Goal: Task Accomplishment & Management: Manage account settings

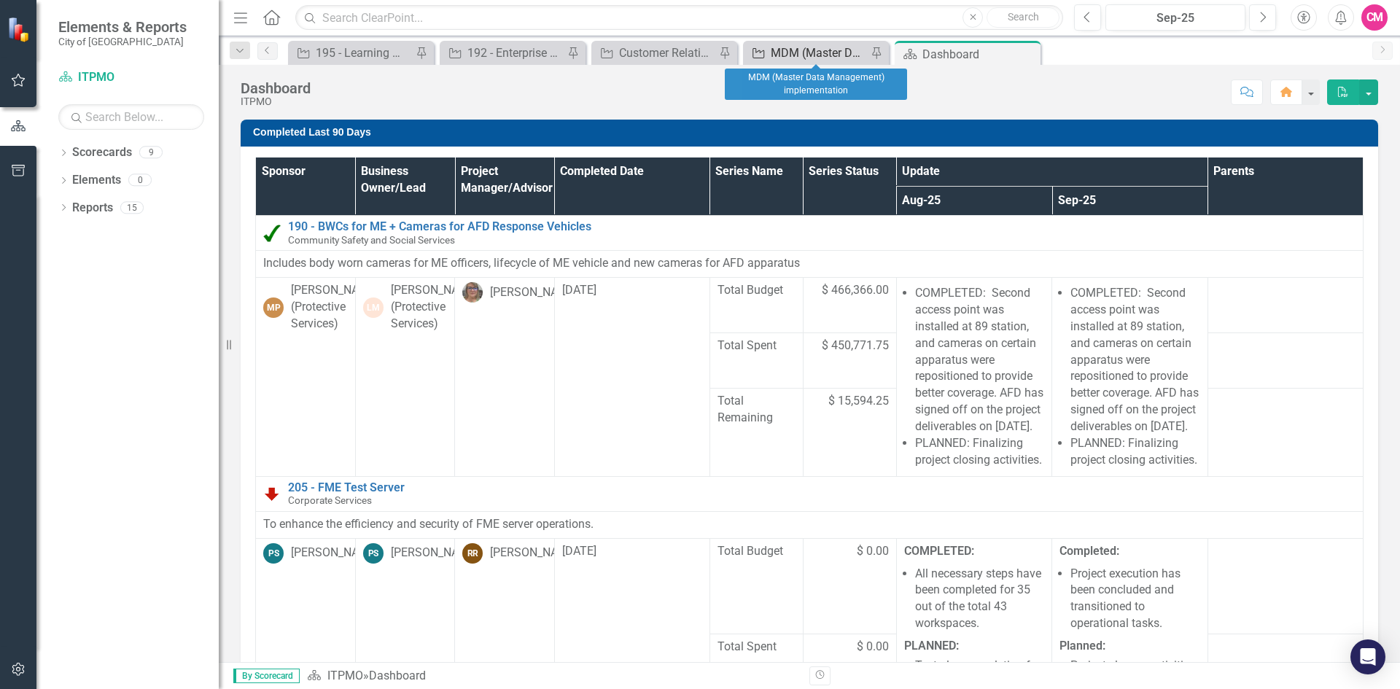
click at [787, 57] on div "MDM (Master Data Management) implementation" at bounding box center [819, 53] width 96 height 18
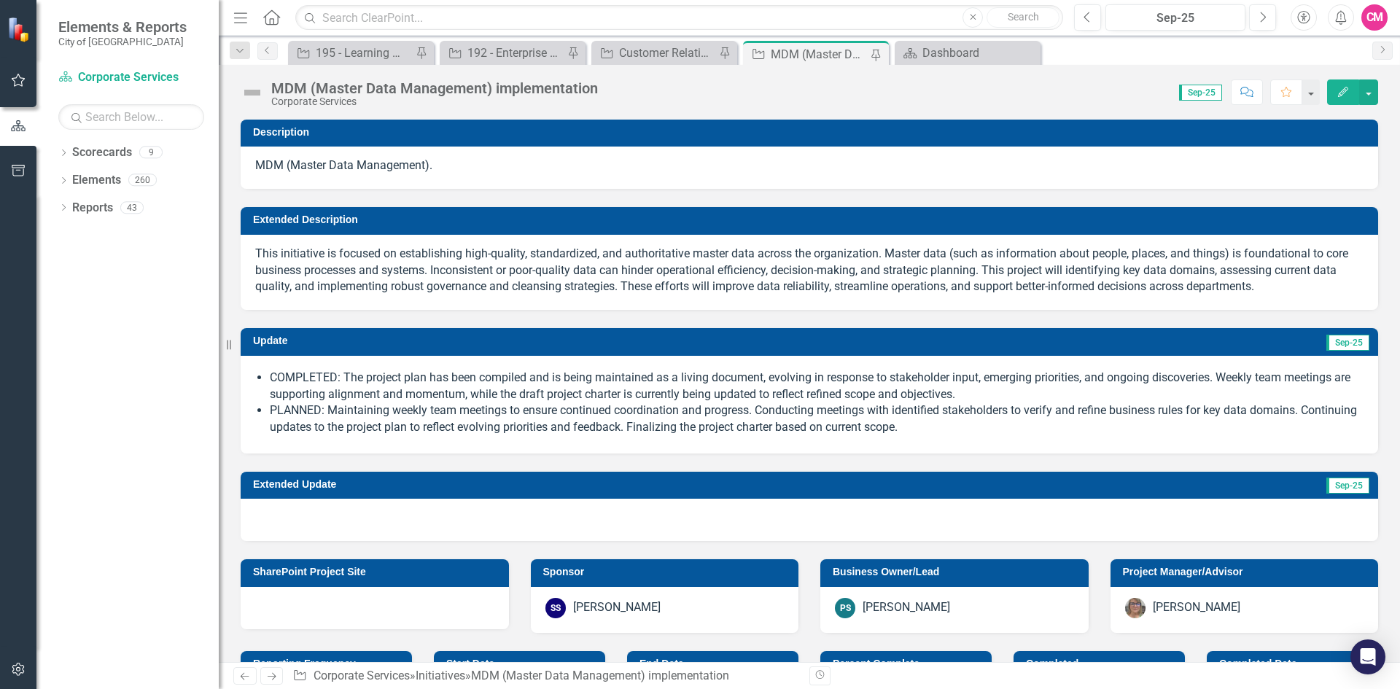
click at [257, 92] on img at bounding box center [252, 92] width 23 height 23
click at [254, 95] on img at bounding box center [252, 92] width 23 height 23
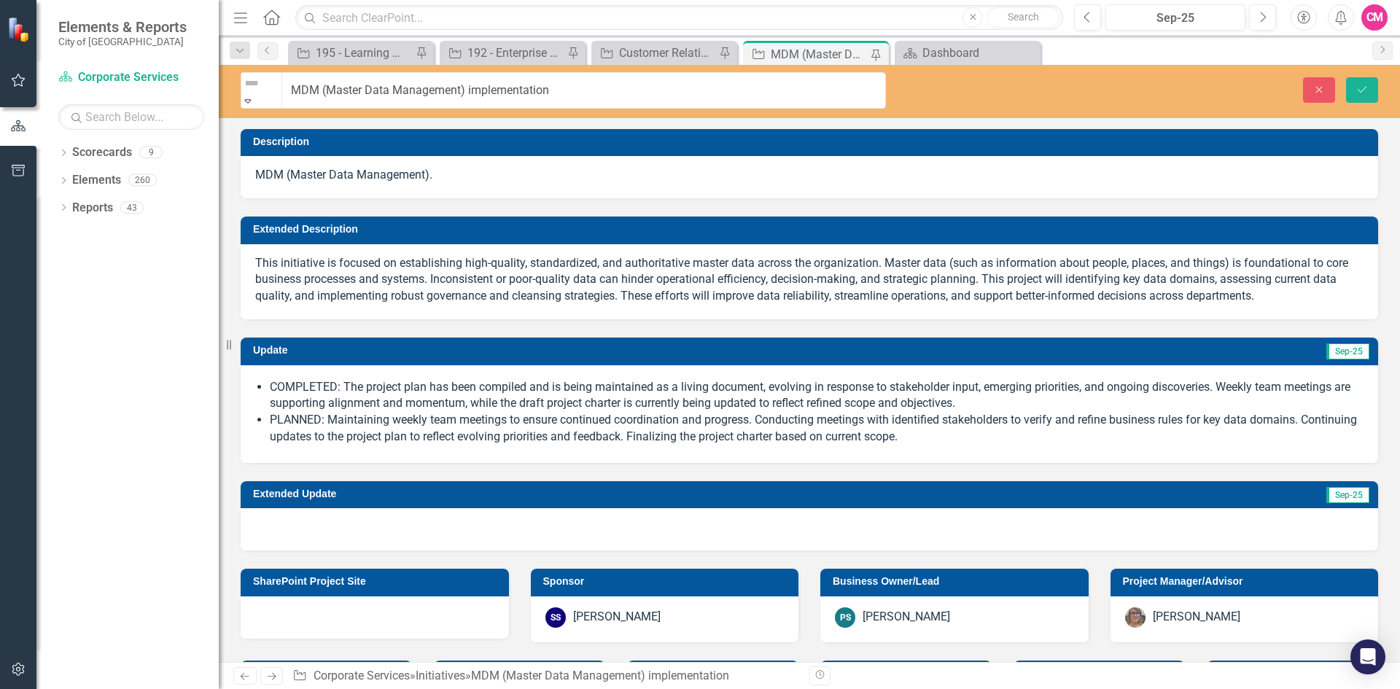
click at [254, 93] on div "Not Defined" at bounding box center [261, 83] width 40 height 20
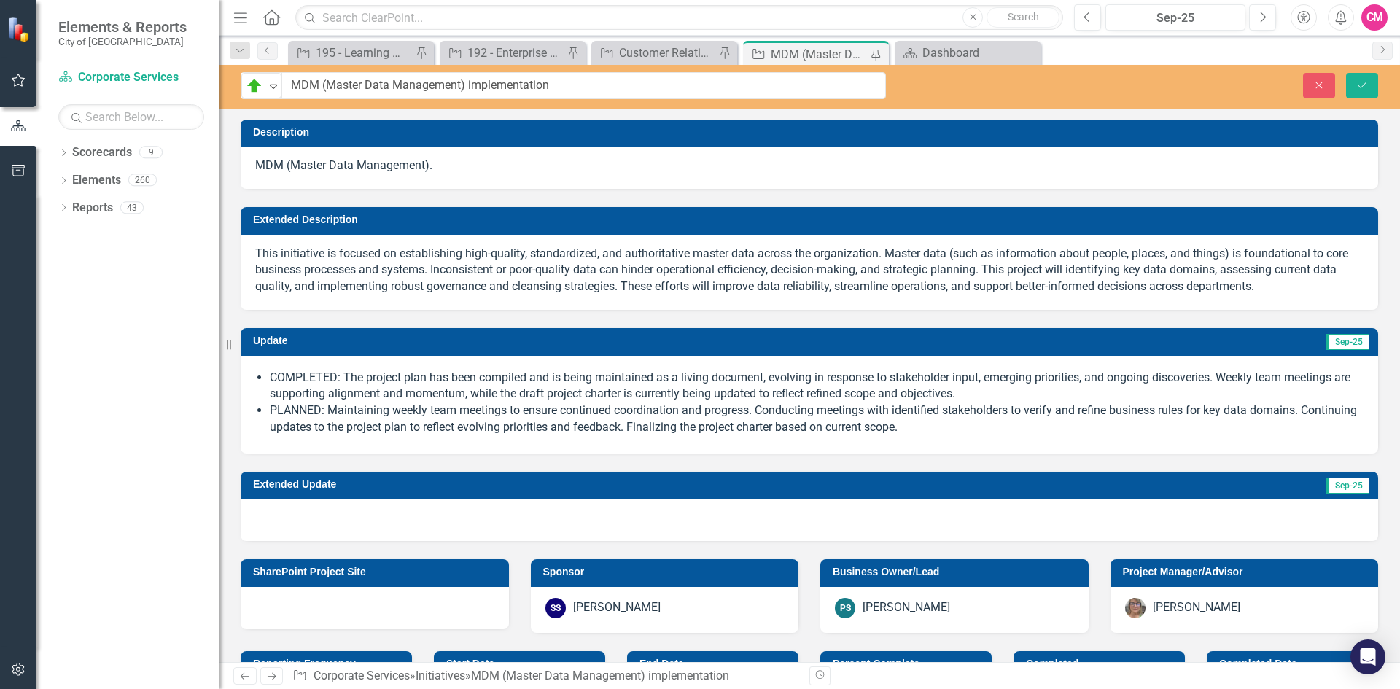
click at [679, 136] on h3 "Description" at bounding box center [812, 132] width 1118 height 11
click at [1361, 83] on icon "Save" at bounding box center [1361, 85] width 13 height 10
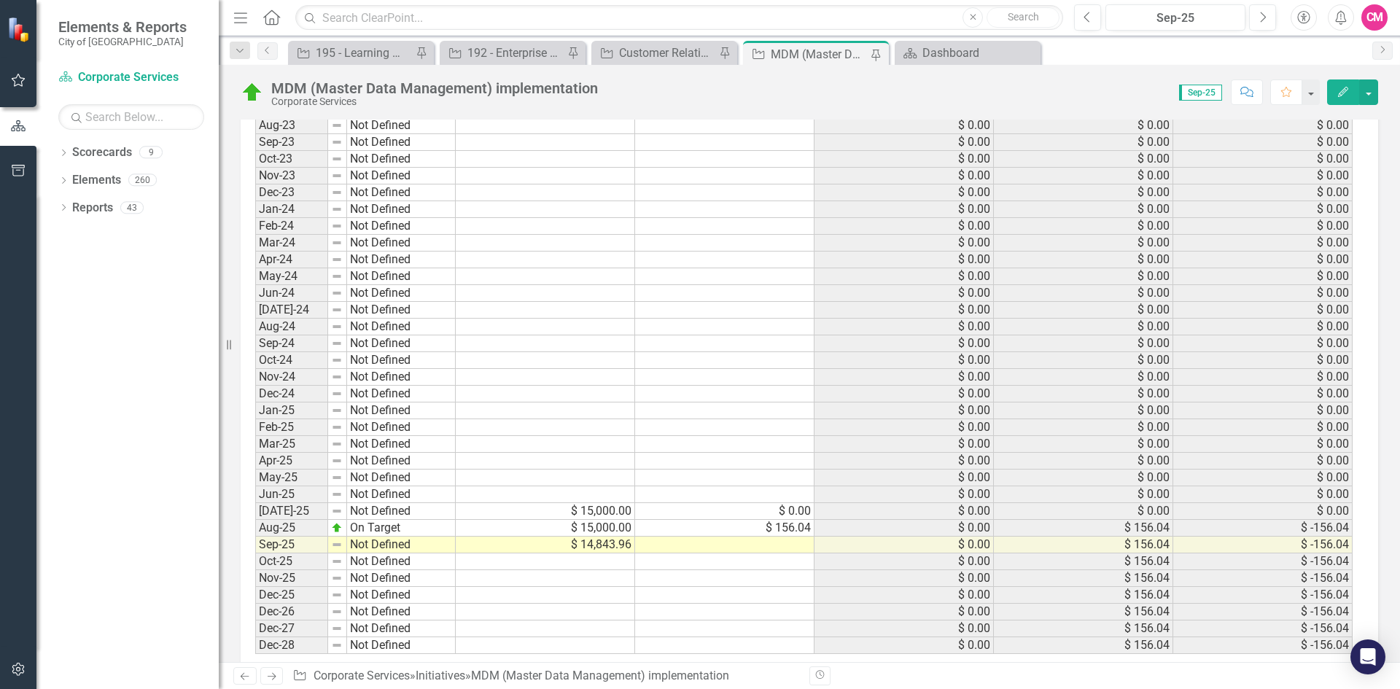
scroll to position [1535, 0]
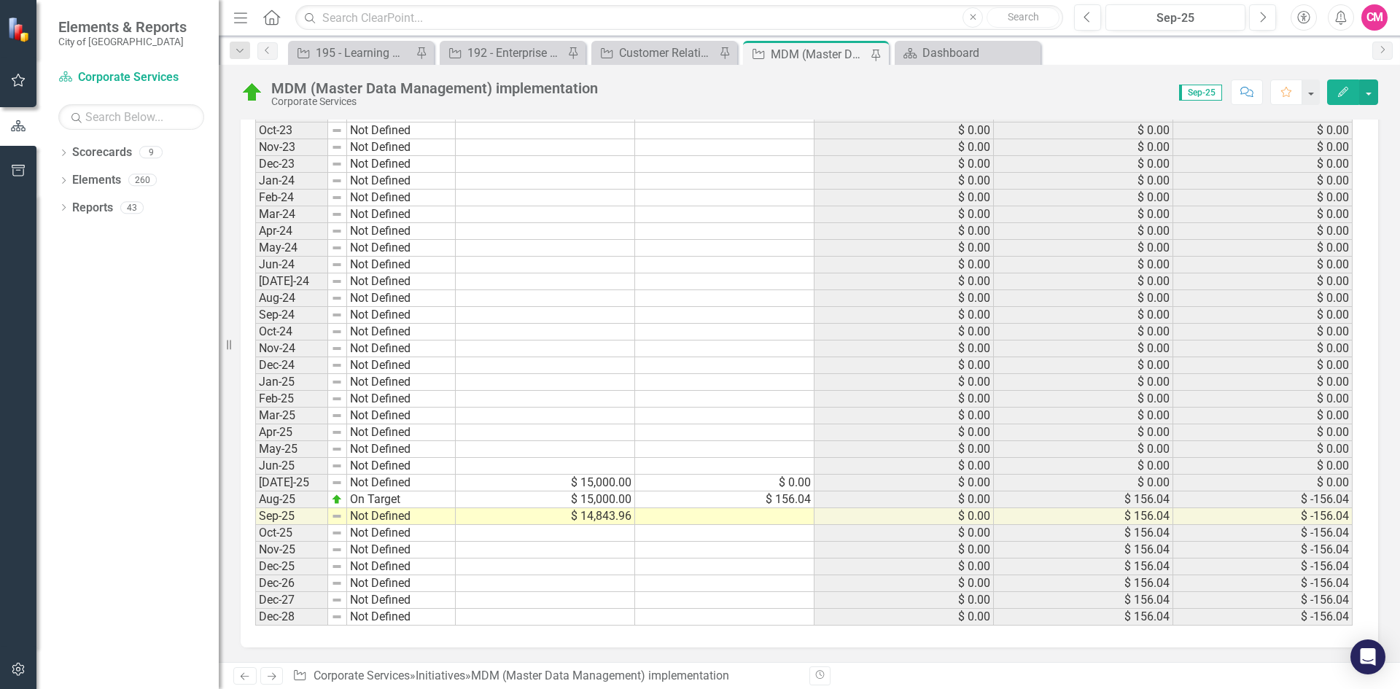
click at [739, 449] on td at bounding box center [724, 449] width 179 height 17
